Goal: Task Accomplishment & Management: Manage account settings

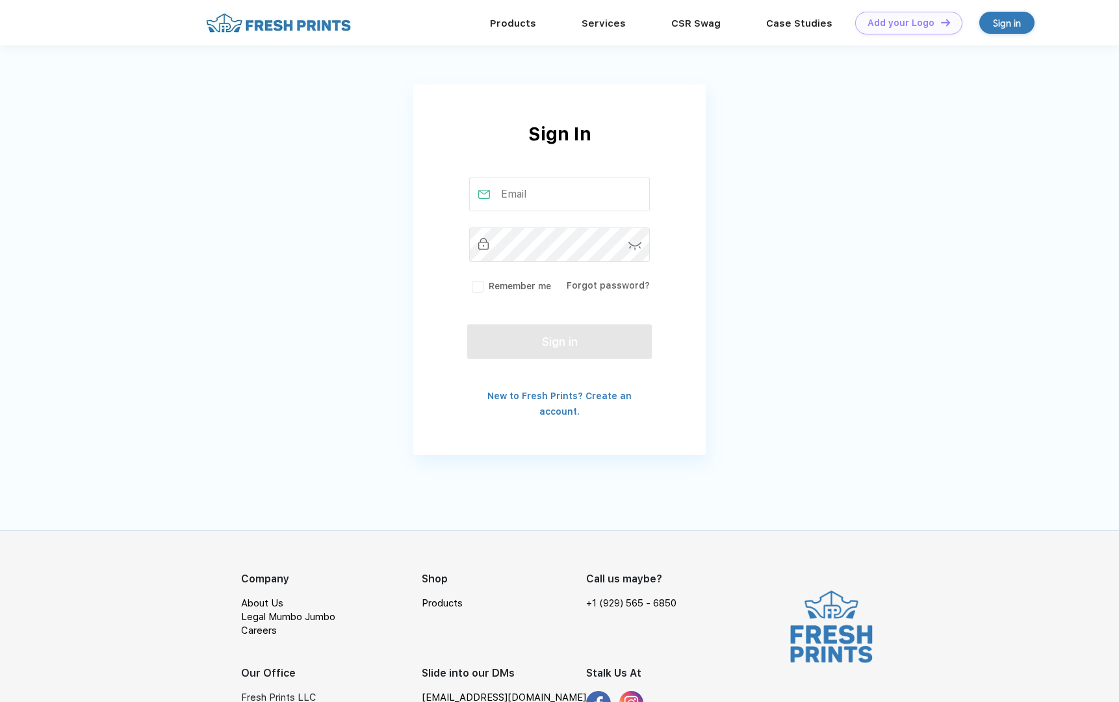
click at [553, 187] on input "text" at bounding box center [559, 194] width 181 height 34
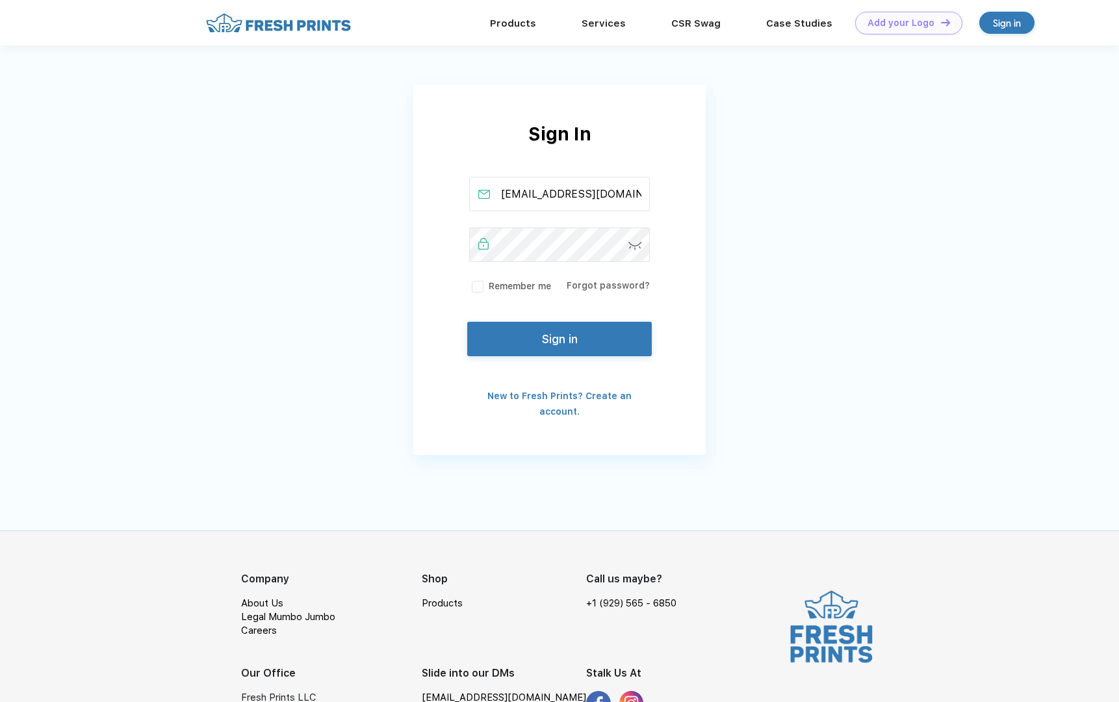
click at [550, 335] on button "Sign in" at bounding box center [559, 339] width 185 height 34
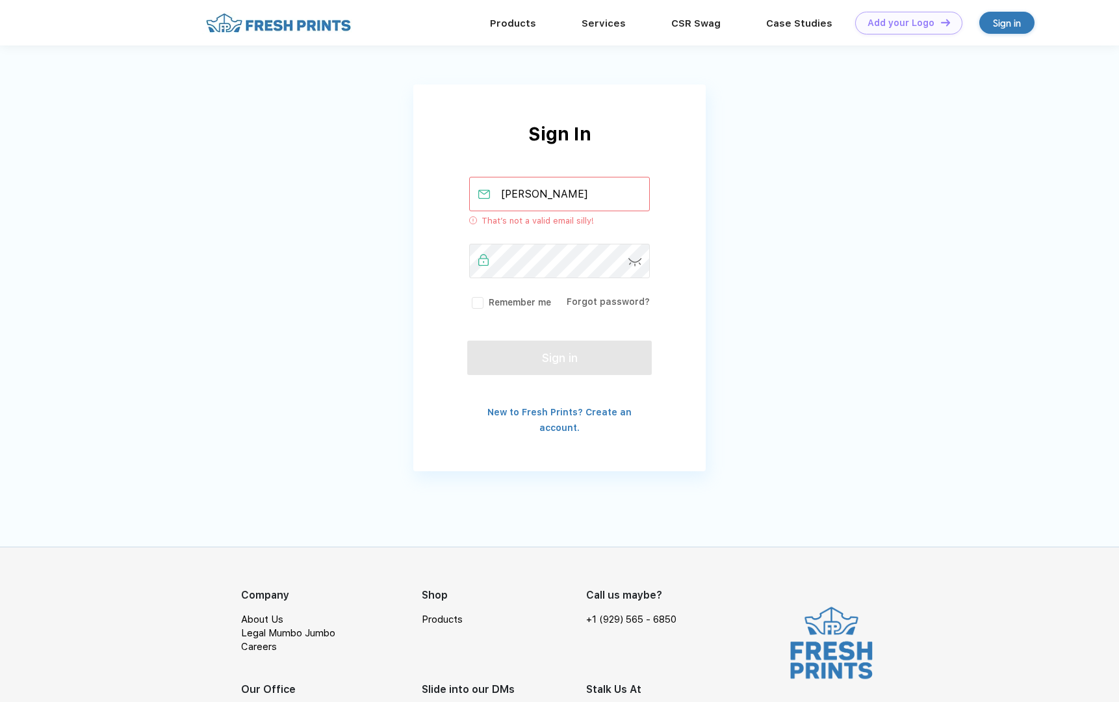
click at [560, 201] on input "[PERSON_NAME]" at bounding box center [559, 194] width 181 height 34
type input "[EMAIL_ADDRESS][DOMAIN_NAME]"
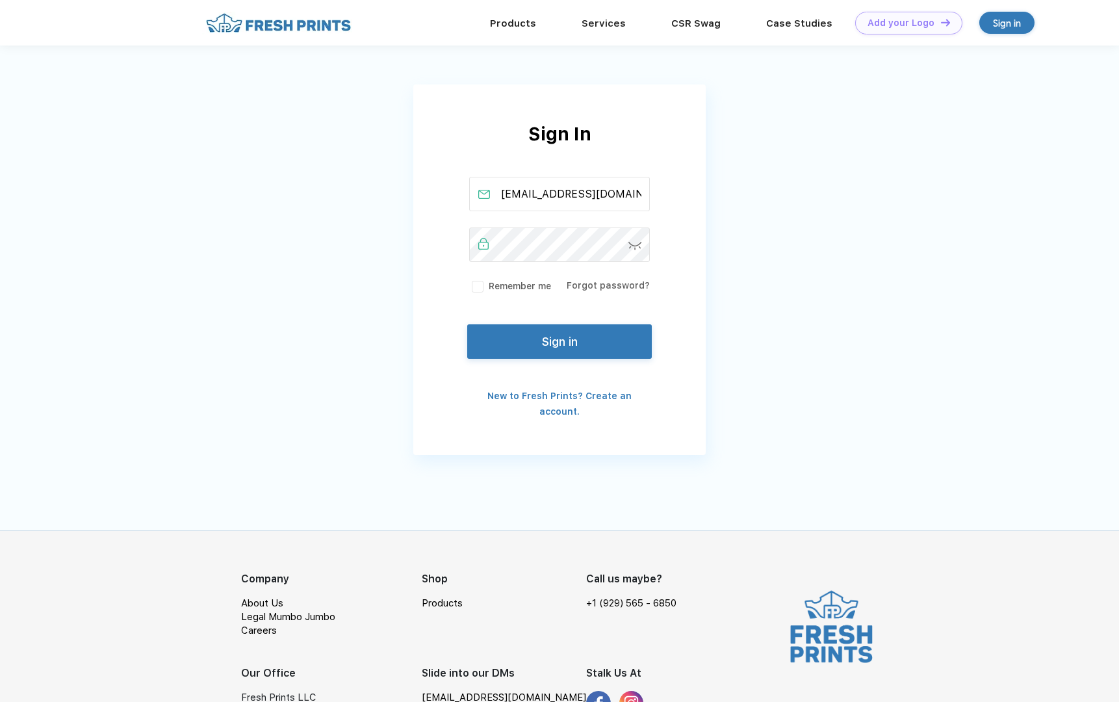
click at [634, 242] on img at bounding box center [635, 246] width 14 height 8
click at [567, 340] on button "Sign in" at bounding box center [559, 339] width 185 height 34
click at [498, 341] on button "Sign in" at bounding box center [559, 339] width 185 height 34
click at [493, 337] on button "Sign in" at bounding box center [559, 339] width 185 height 34
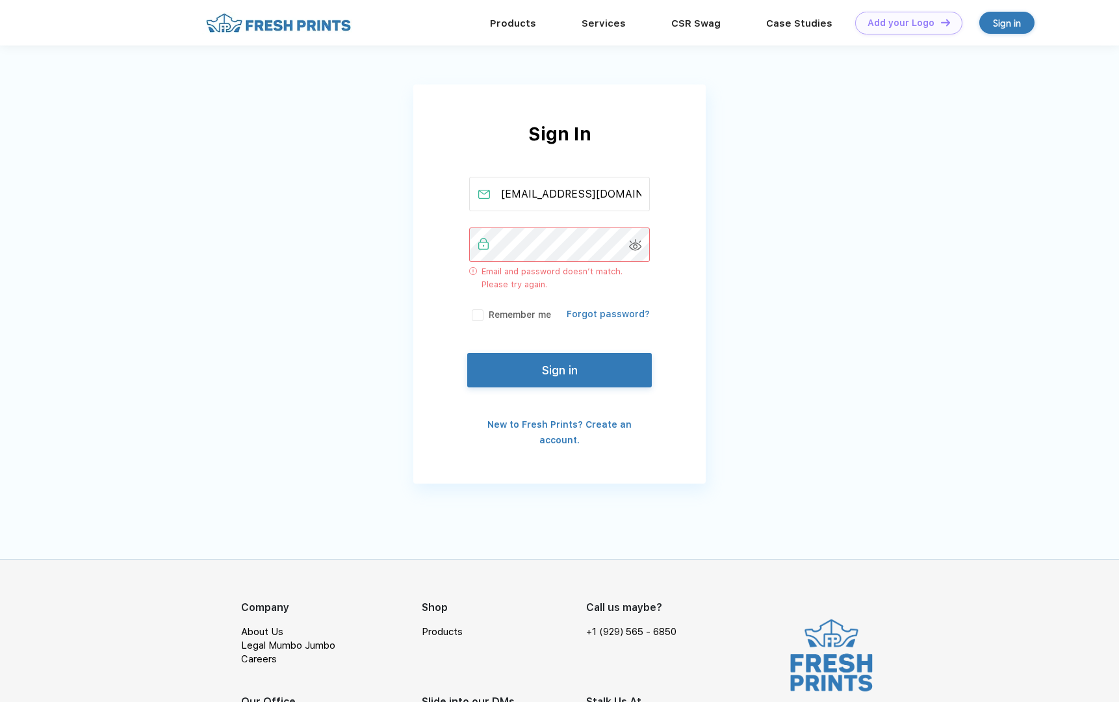
click at [604, 314] on link "Forgot password?" at bounding box center [608, 314] width 83 height 10
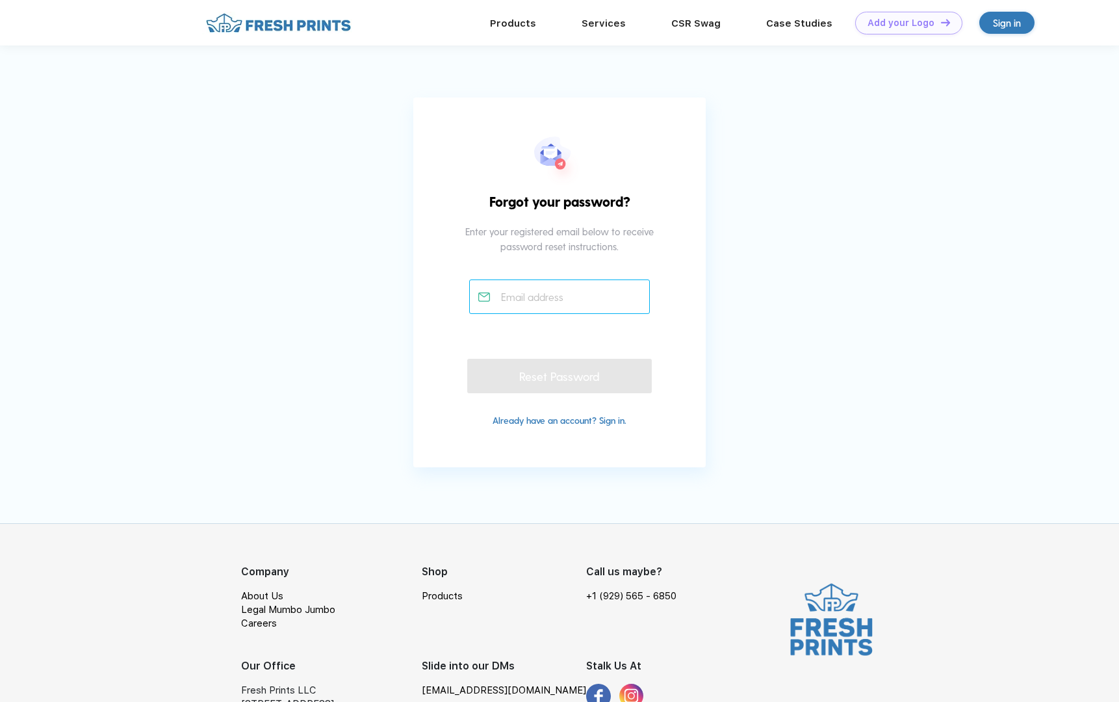
click at [541, 301] on input "text" at bounding box center [559, 296] width 181 height 34
type input "[EMAIL_ADDRESS][DOMAIN_NAME]"
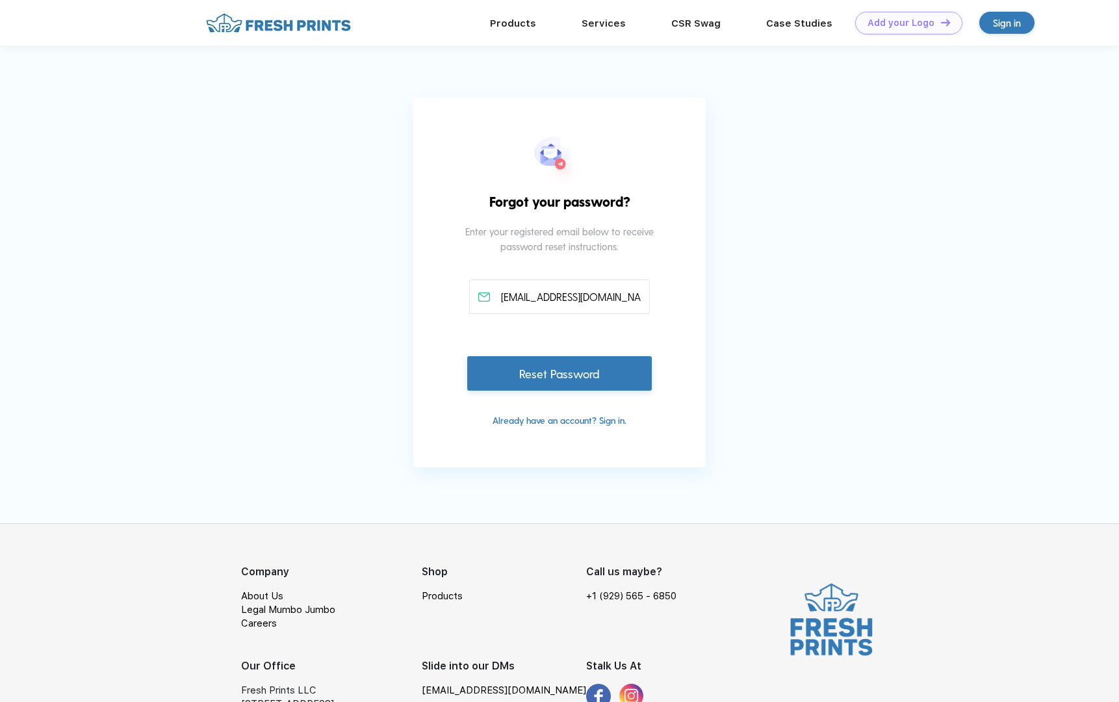
click at [565, 376] on div "Reset Password" at bounding box center [559, 373] width 185 height 34
